Goal: Task Accomplishment & Management: Manage account settings

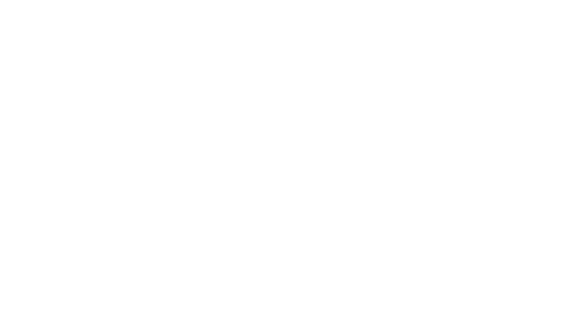
click at [406, 112] on body at bounding box center [287, 161] width 574 height 322
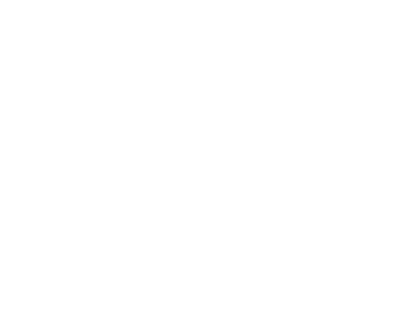
click at [363, 123] on body at bounding box center [208, 161] width 416 height 322
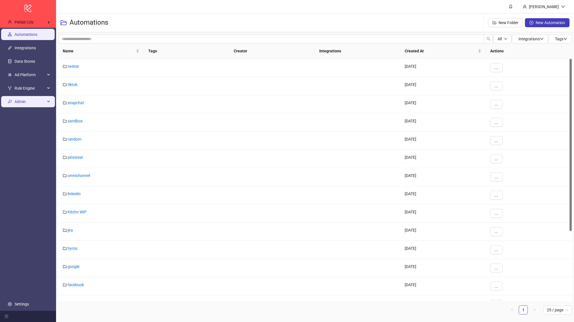
click at [17, 101] on span "Admin" at bounding box center [30, 101] width 31 height 11
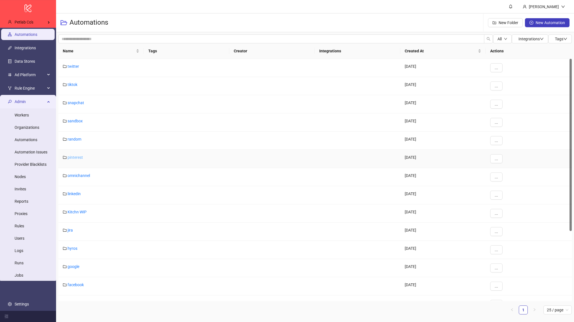
click at [75, 158] on link "pinterest" at bounding box center [75, 157] width 15 height 4
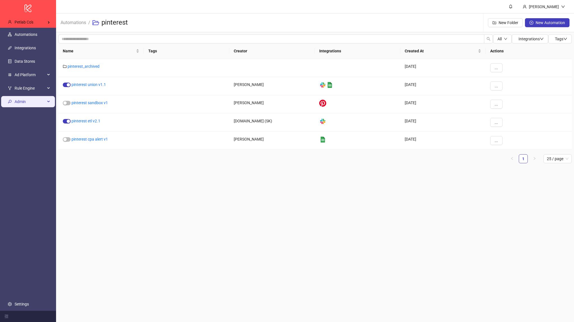
click at [34, 102] on span "Admin" at bounding box center [30, 101] width 31 height 11
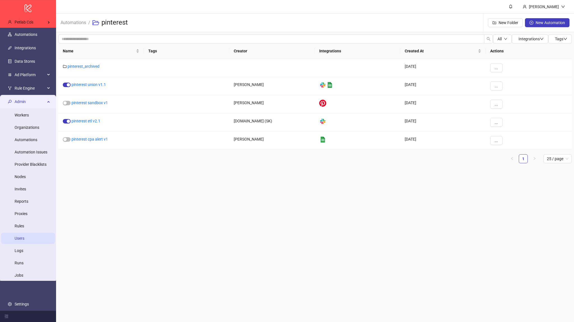
click at [22, 241] on link "Users" at bounding box center [20, 238] width 10 height 4
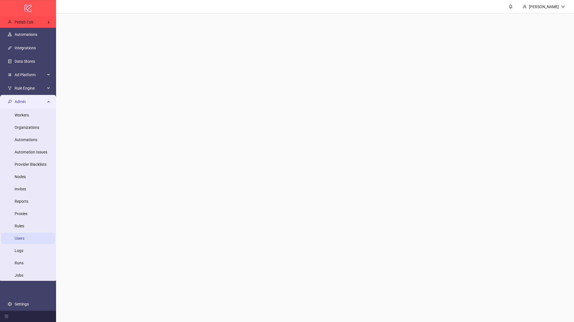
drag, startPoint x: 33, startPoint y: 241, endPoint x: 27, endPoint y: 1, distance: 239.8
click at [24, 241] on link "Users" at bounding box center [20, 238] width 10 height 4
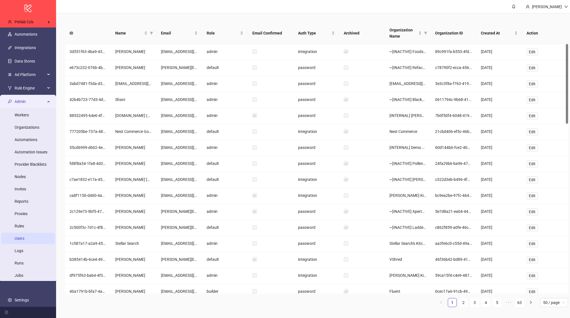
click at [199, 12] on header "Laith Alqaissi" at bounding box center [316, 6] width 521 height 13
click at [238, 34] on span "Role" at bounding box center [223, 33] width 32 height 6
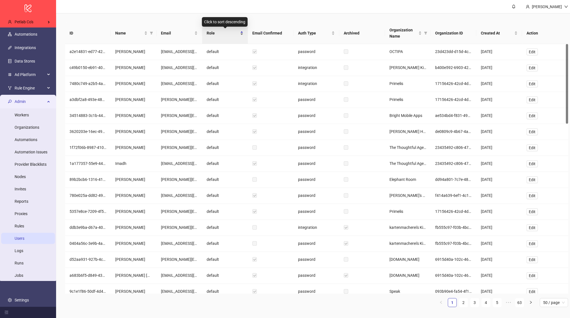
click at [239, 34] on div "Role" at bounding box center [225, 33] width 37 height 6
